Goal: Task Accomplishment & Management: Complete application form

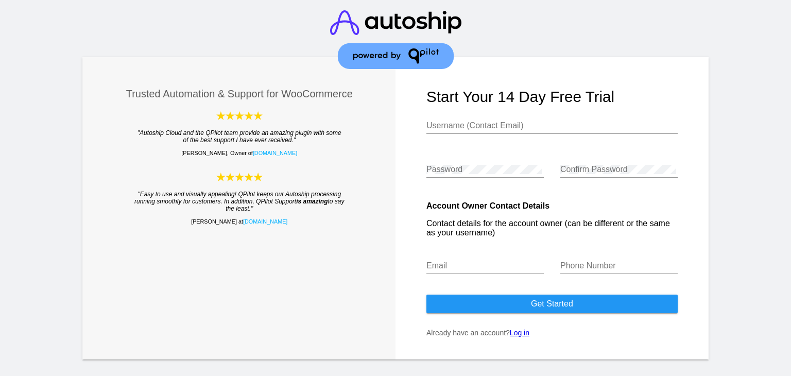
scroll to position [18, 0]
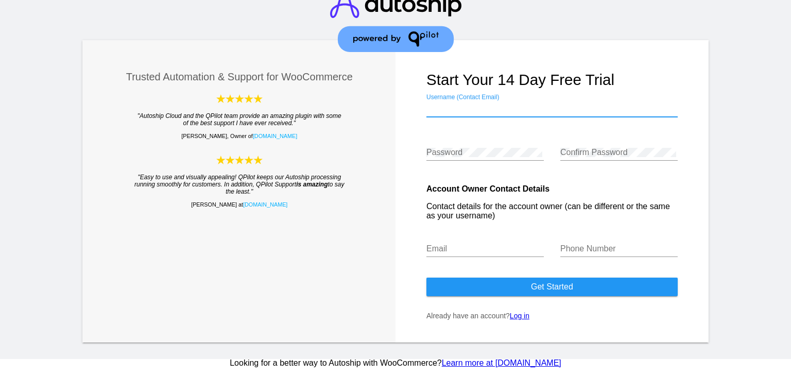
click at [458, 112] on input "Username (Contact Email)" at bounding box center [551, 108] width 251 height 9
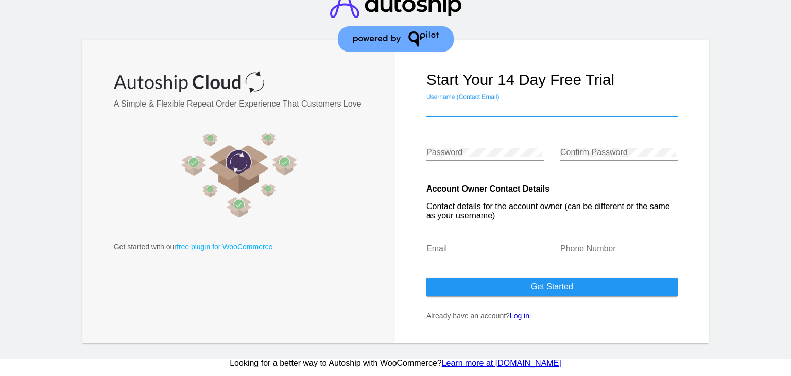
type input "[EMAIL_ADDRESS][DOMAIN_NAME]"
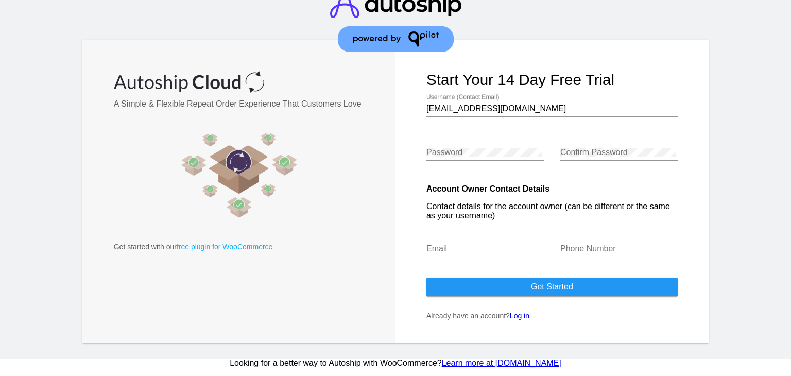
click at [495, 160] on div "Password" at bounding box center [484, 154] width 117 height 33
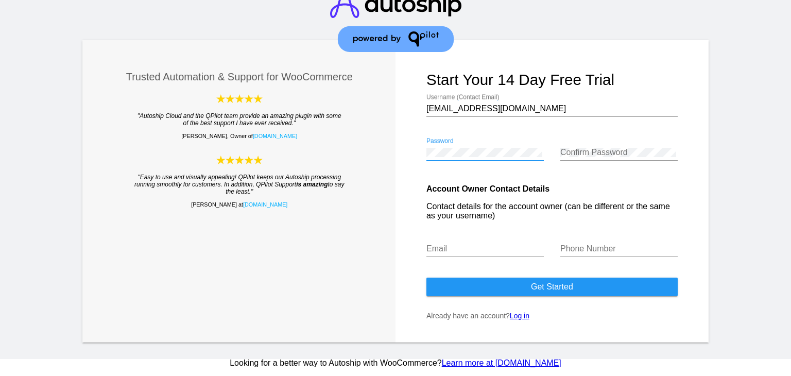
click at [565, 142] on div "Confirm Password" at bounding box center [618, 149] width 117 height 23
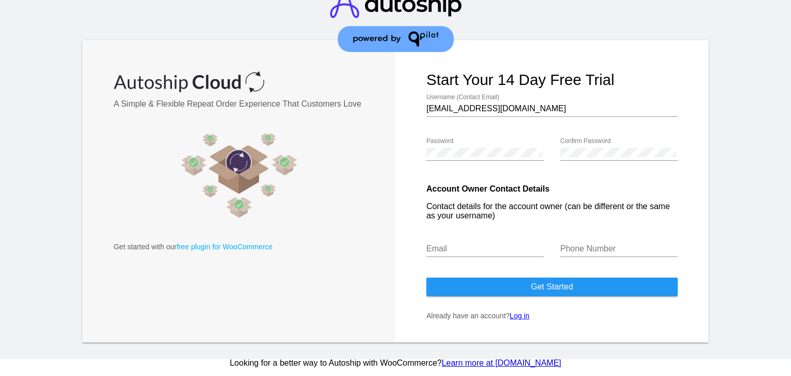
click at [484, 254] on div "Email" at bounding box center [484, 245] width 117 height 23
type input "[EMAIL_ADDRESS][DOMAIN_NAME]"
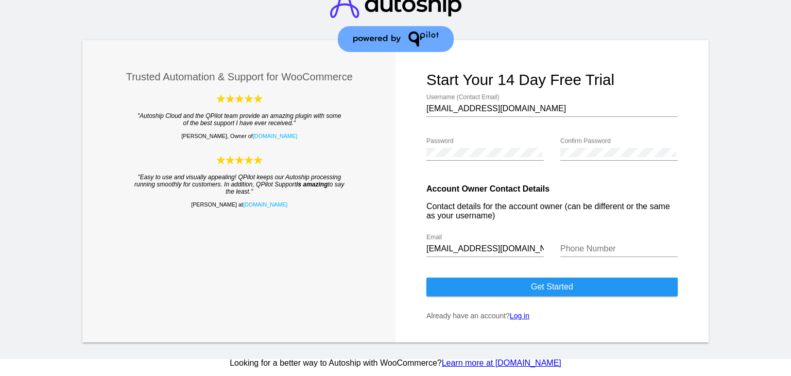
click at [592, 253] on div "Phone Number" at bounding box center [618, 245] width 117 height 23
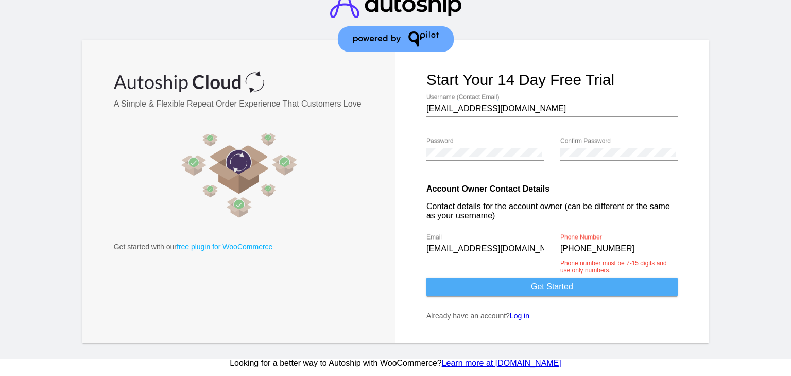
click at [594, 281] on button "Get started" at bounding box center [551, 287] width 251 height 19
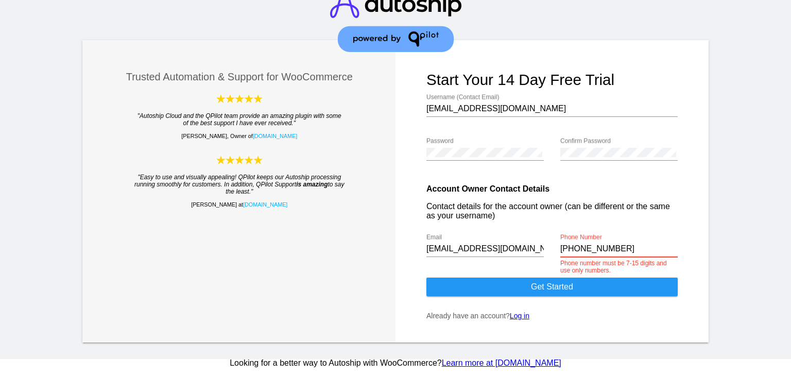
click at [560, 252] on input "[PHONE_NUMBER]" at bounding box center [618, 248] width 117 height 9
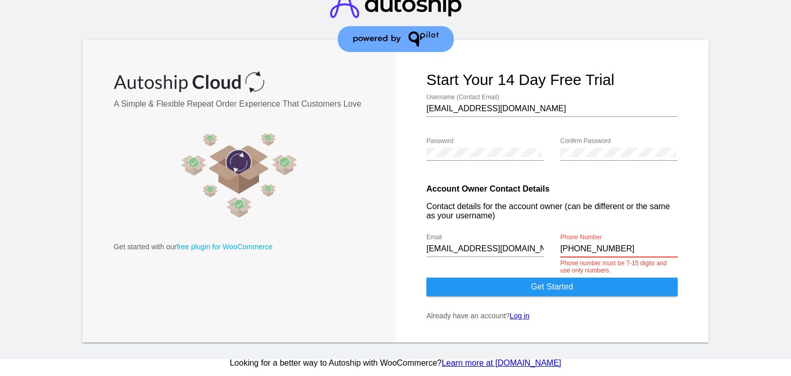
click at [573, 250] on input "[PHONE_NUMBER]" at bounding box center [618, 248] width 117 height 9
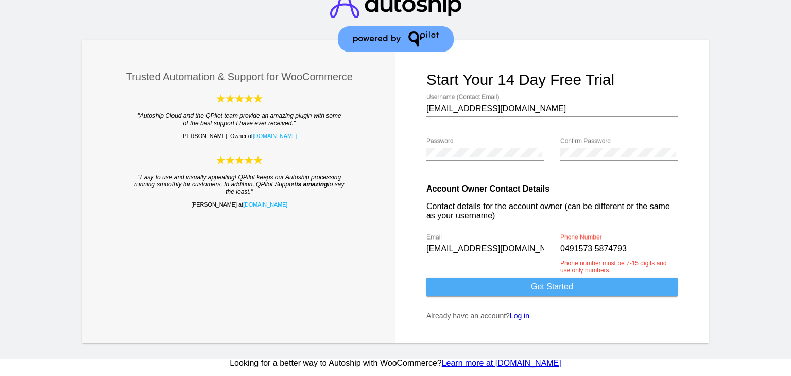
click at [561, 279] on button "Get started" at bounding box center [551, 287] width 251 height 19
click at [569, 279] on button "Get started" at bounding box center [551, 287] width 251 height 19
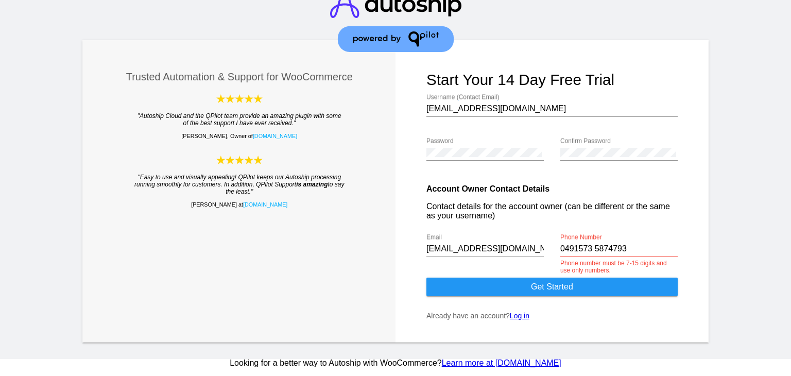
click at [511, 237] on div "[EMAIL_ADDRESS][DOMAIN_NAME] Email" at bounding box center [484, 245] width 117 height 23
click at [692, 243] on form "Start your 14 day free trial [EMAIL_ADDRESS][DOMAIN_NAME] Username (Contact Ema…" at bounding box center [552, 191] width 313 height 302
click at [645, 250] on input "0491573 5874793" at bounding box center [618, 248] width 117 height 9
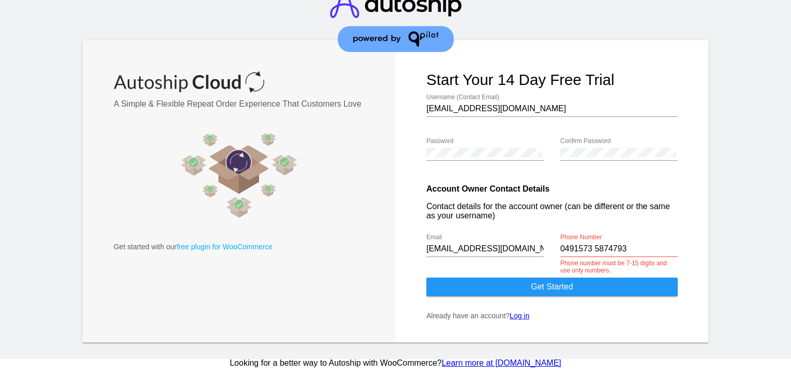
click at [574, 295] on form "Start your 14 day free trial aylin.muslimli@gmail.com Username (Contact Email) …" at bounding box center [552, 191] width 313 height 302
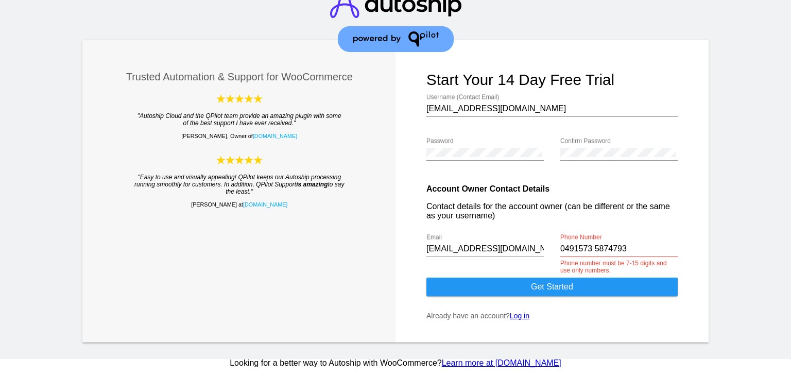
drag, startPoint x: 574, startPoint y: 295, endPoint x: 563, endPoint y: 266, distance: 30.8
click at [563, 266] on form "Start your 14 day free trial aylin.muslimli@gmail.com Username (Contact Email) …" at bounding box center [552, 191] width 313 height 302
click at [563, 266] on mat-error "Phone number must be 7-15 digits and use only numbers." at bounding box center [618, 267] width 117 height 14
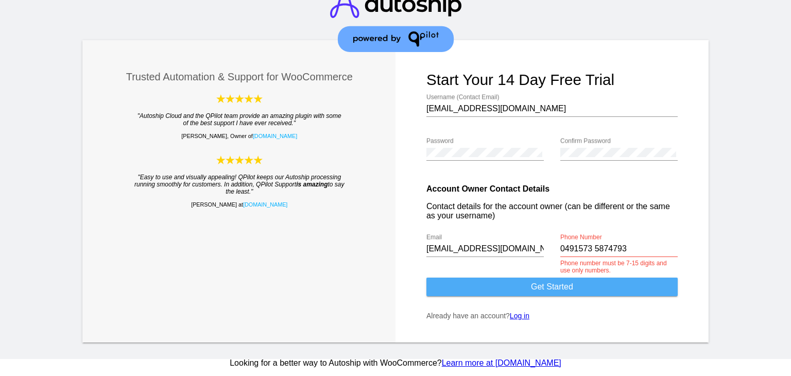
click at [561, 288] on span "Get started" at bounding box center [552, 286] width 42 height 9
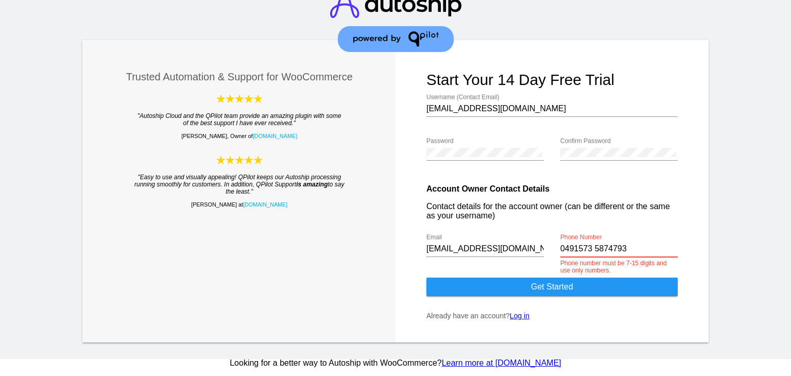
click at [635, 252] on input "0491573 5874793" at bounding box center [618, 248] width 117 height 9
click at [560, 250] on input "0491573 5874793" at bounding box center [618, 248] width 117 height 9
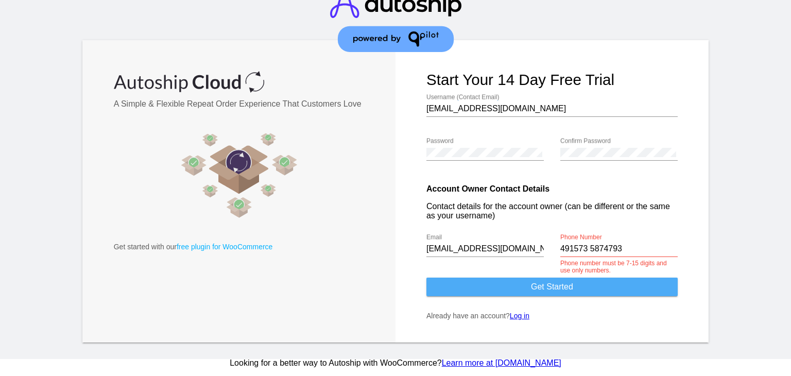
click at [560, 292] on button "Get started" at bounding box center [551, 287] width 251 height 19
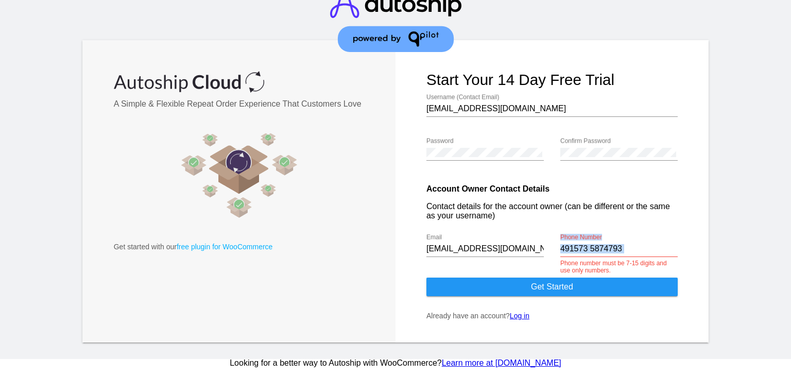
drag, startPoint x: 622, startPoint y: 256, endPoint x: 627, endPoint y: 243, distance: 14.5
click at [627, 243] on div "491573 5874793 Phone Number Phone number must be 7-15 digits and use only numbe…" at bounding box center [618, 250] width 117 height 33
click at [627, 244] on input "491573 5874793" at bounding box center [618, 248] width 117 height 9
type input "4"
click at [742, 246] on div at bounding box center [758, 208] width 66 height 336
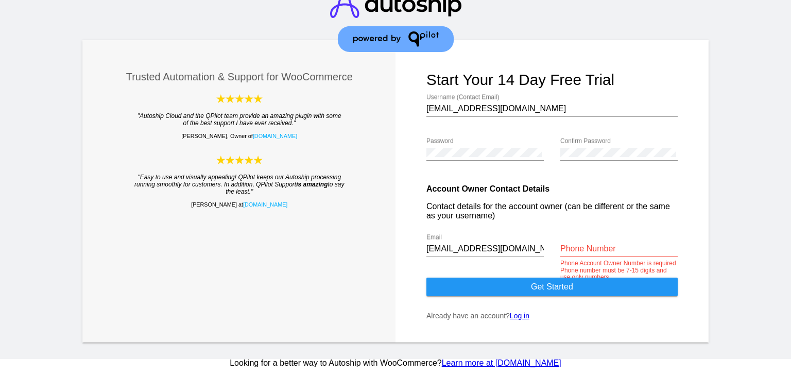
click at [634, 254] on div "Phone Number" at bounding box center [618, 245] width 117 height 23
type input "04915735874793"
click at [582, 289] on button "Get started" at bounding box center [551, 287] width 251 height 19
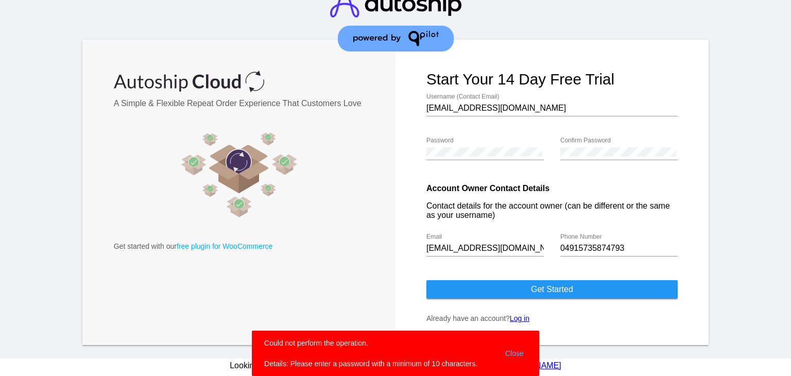
click at [468, 156] on div "Password" at bounding box center [484, 148] width 117 height 23
click at [508, 353] on button "Close" at bounding box center [514, 353] width 25 height 31
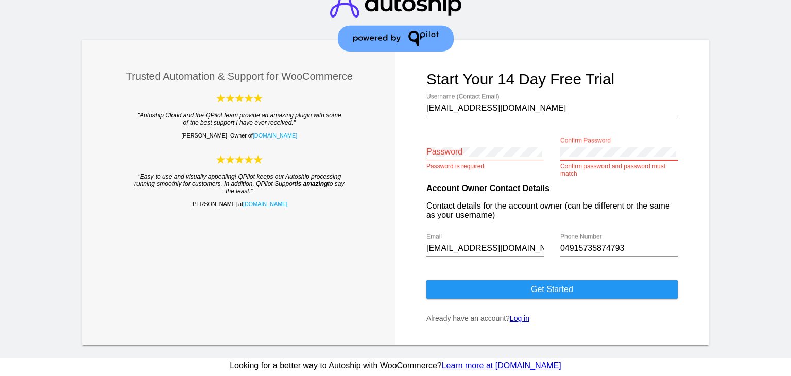
click at [490, 157] on div "Password Password is required Confirm Password Confirm password and password mu…" at bounding box center [551, 154] width 251 height 44
click at [587, 165] on mat-error "Confirm password and password must match" at bounding box center [618, 170] width 117 height 14
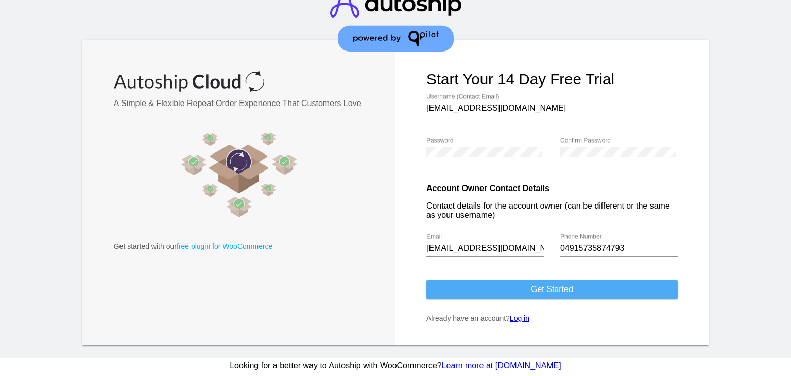
click at [636, 286] on button "Get started" at bounding box center [551, 289] width 251 height 19
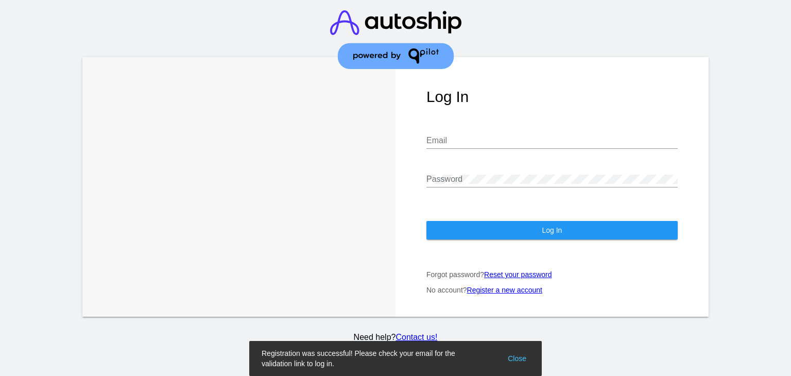
type input "[EMAIL_ADDRESS][DOMAIN_NAME]"
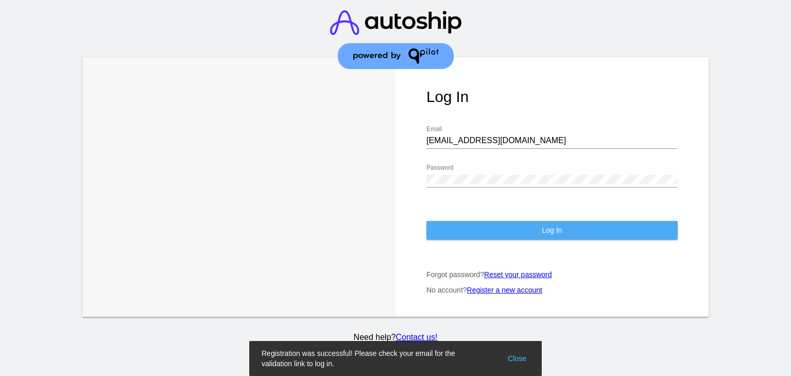
click at [543, 231] on span "Log In" at bounding box center [552, 230] width 20 height 8
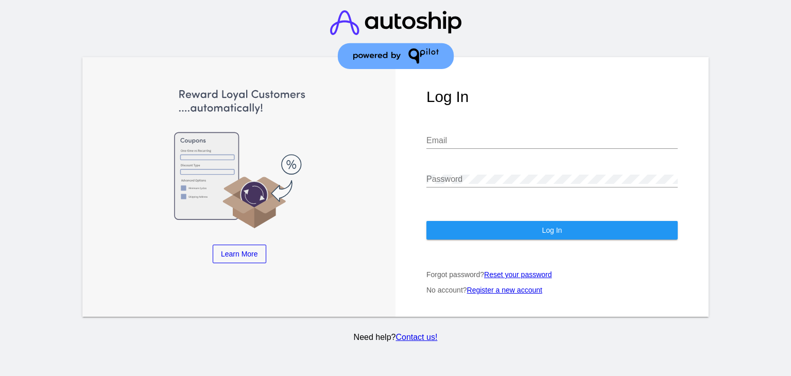
type input "[EMAIL_ADDRESS][DOMAIN_NAME]"
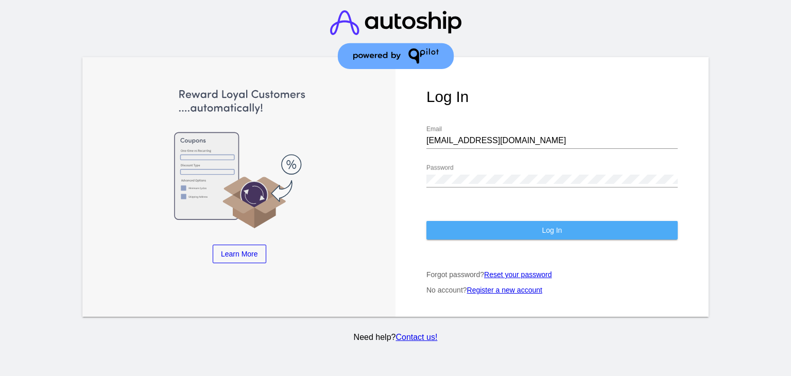
click at [581, 225] on button "Log In" at bounding box center [551, 230] width 251 height 19
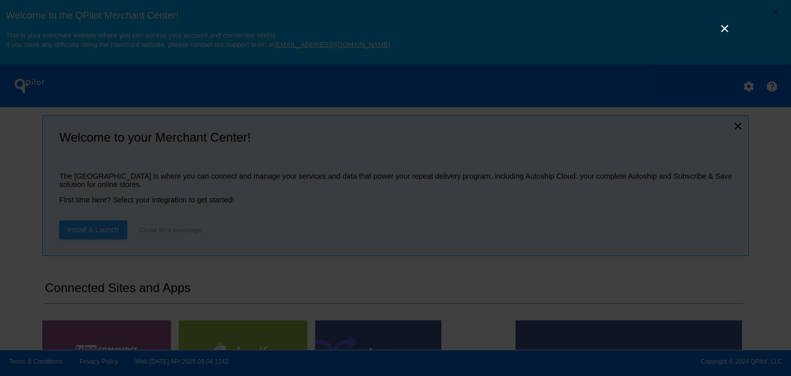
click at [722, 35] on link "×" at bounding box center [724, 28] width 12 height 12
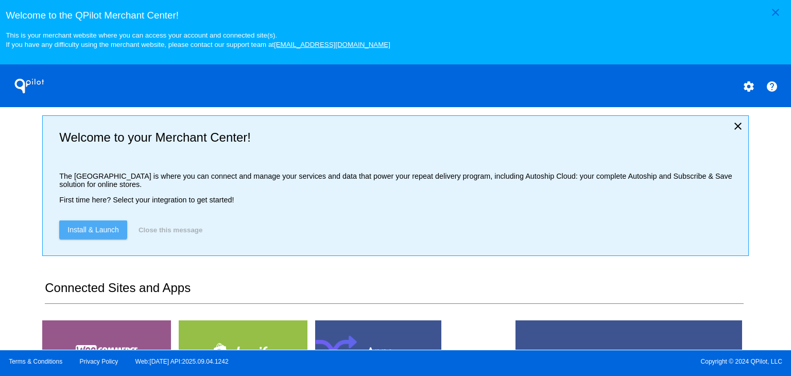
click at [89, 233] on span "Install & Launch" at bounding box center [93, 230] width 52 height 8
